Goal: Information Seeking & Learning: Learn about a topic

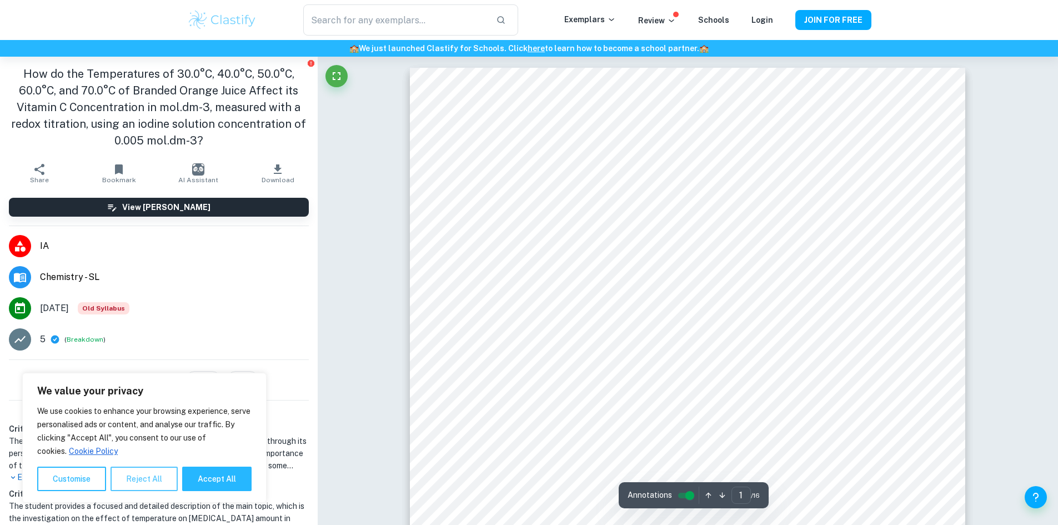
click at [148, 480] on button "Reject All" at bounding box center [144, 479] width 67 height 24
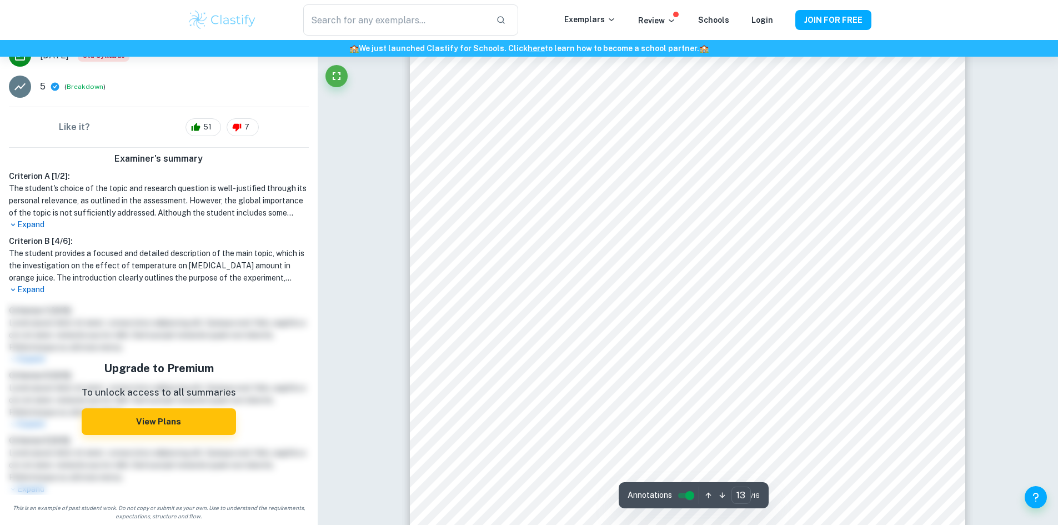
scroll to position [9110, 0]
click at [27, 226] on p "Expand" at bounding box center [159, 225] width 300 height 12
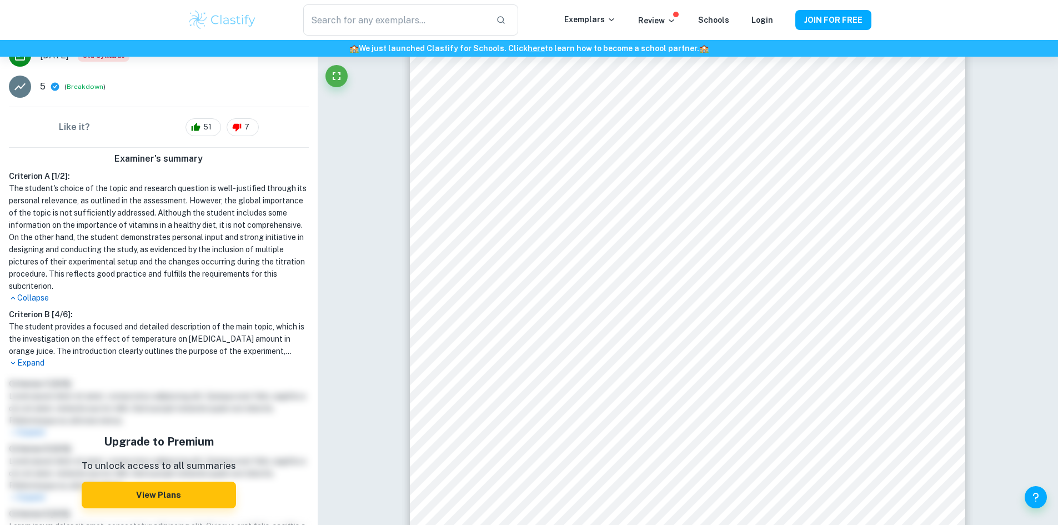
click at [27, 362] on p "Expand" at bounding box center [159, 363] width 300 height 12
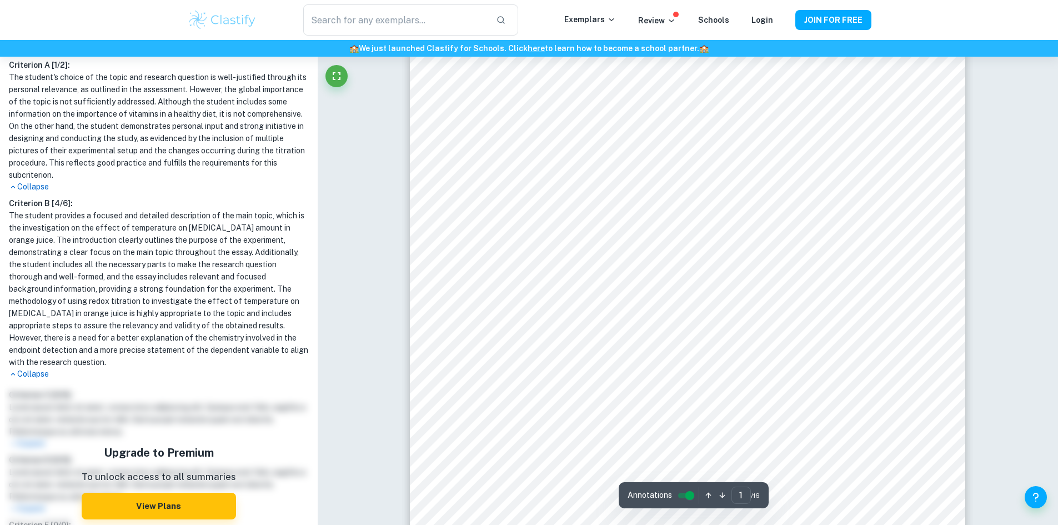
scroll to position [0, 0]
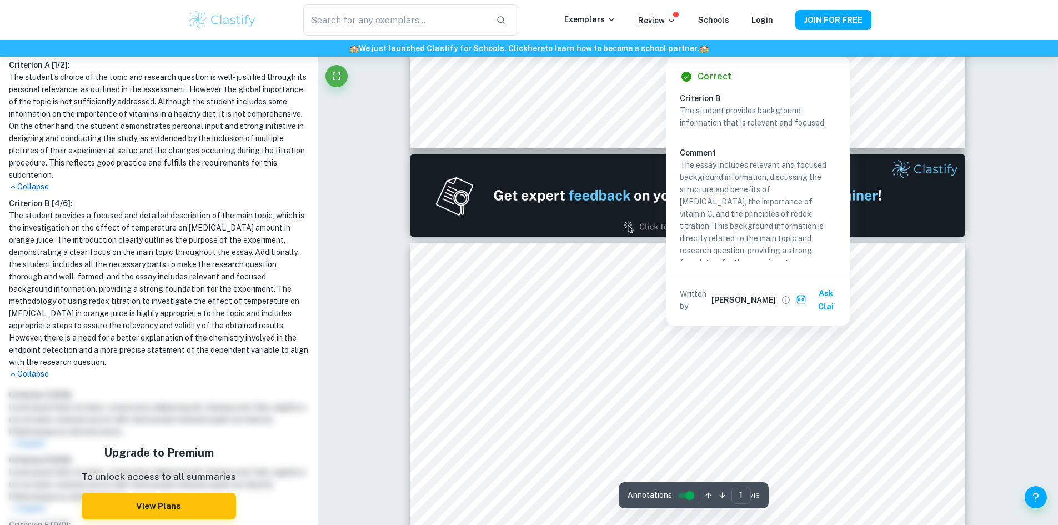
type input "2"
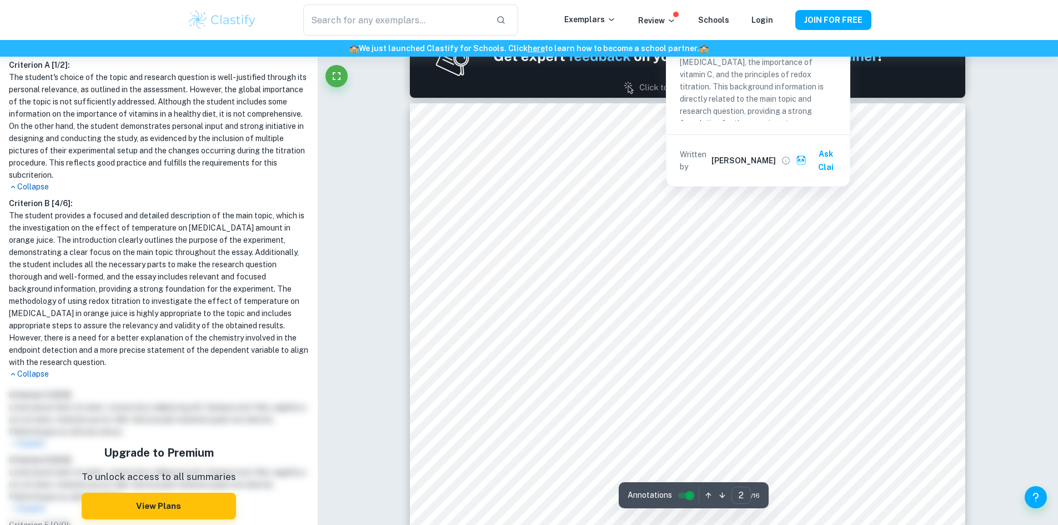
scroll to position [1000, 0]
